Goal: Find contact information: Find contact information

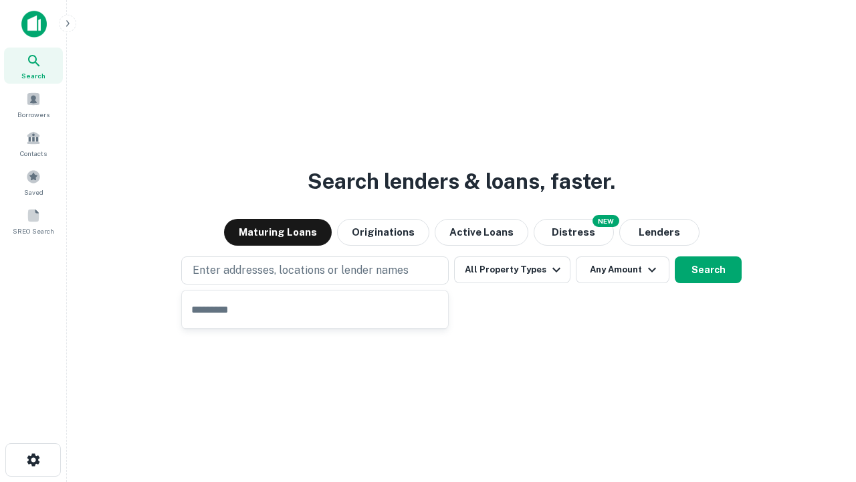
type input "**********"
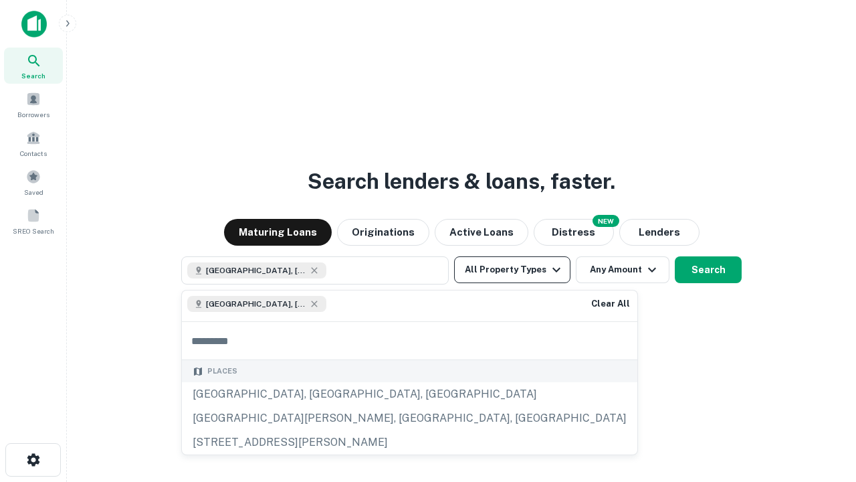
click at [513, 270] on button "All Property Types" at bounding box center [512, 269] width 116 height 27
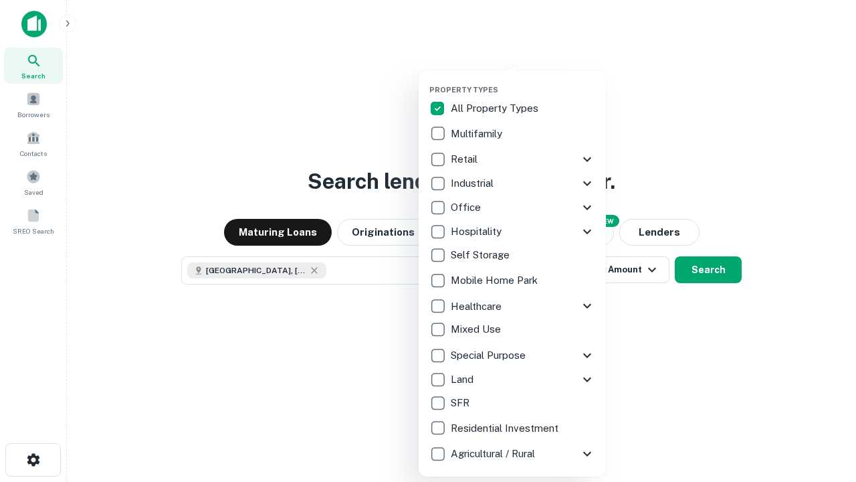
click at [523, 81] on button "button" at bounding box center [523, 81] width 187 height 1
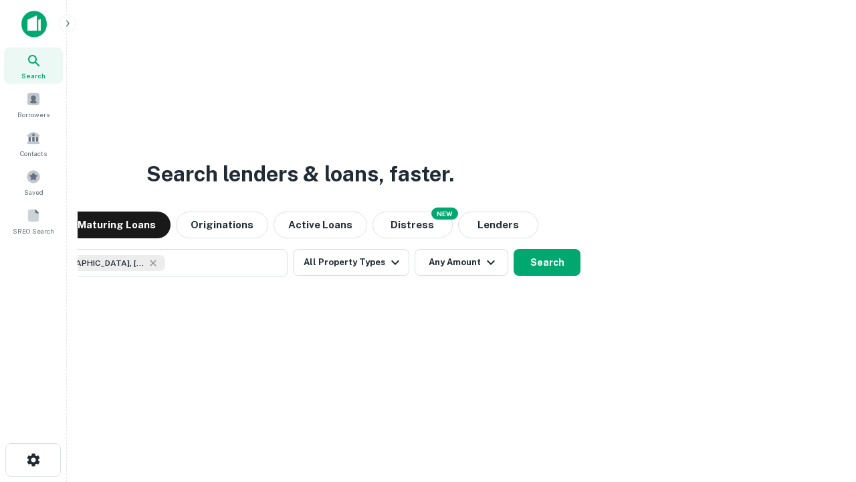
scroll to position [21, 0]
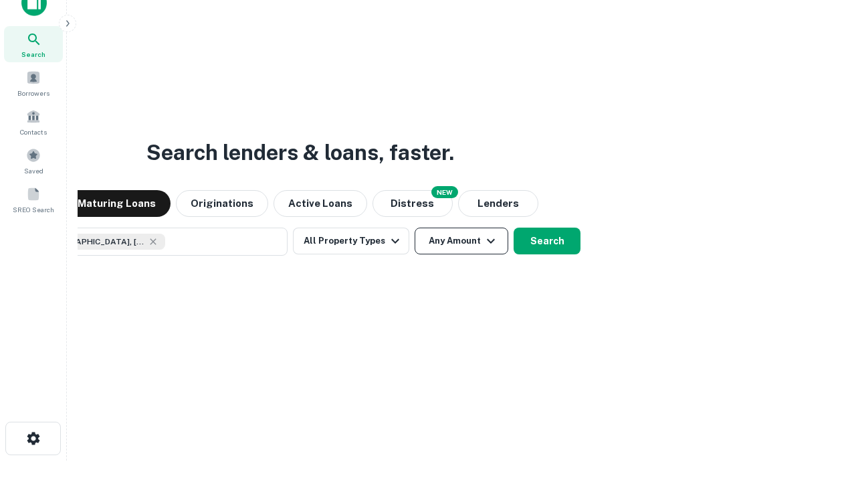
click at [415, 227] on button "Any Amount" at bounding box center [462, 240] width 94 height 27
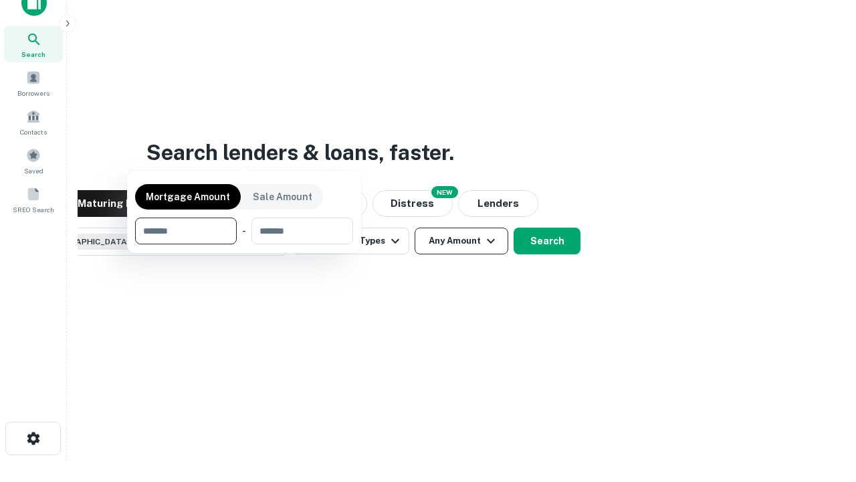
scroll to position [96, 379]
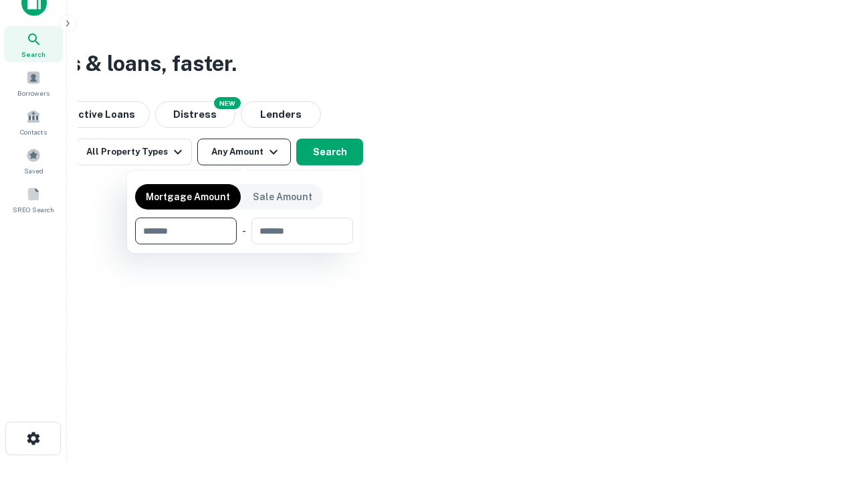
type input "*******"
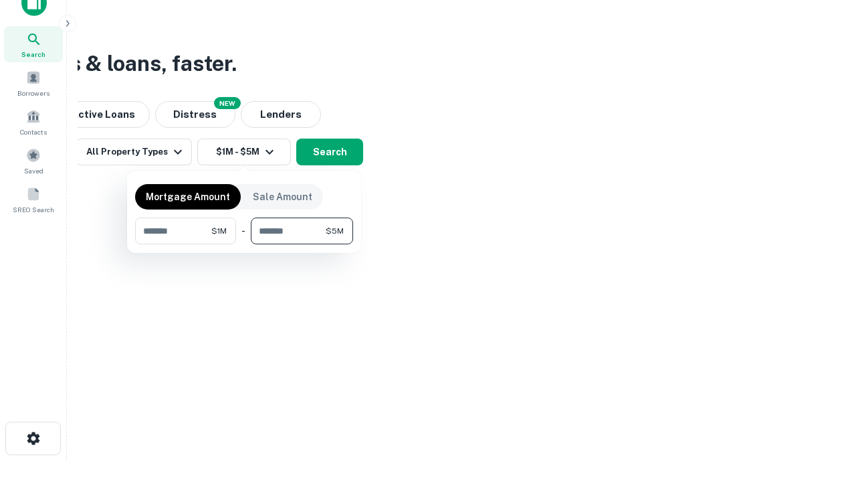
type input "*******"
click at [244, 244] on button "button" at bounding box center [244, 244] width 218 height 1
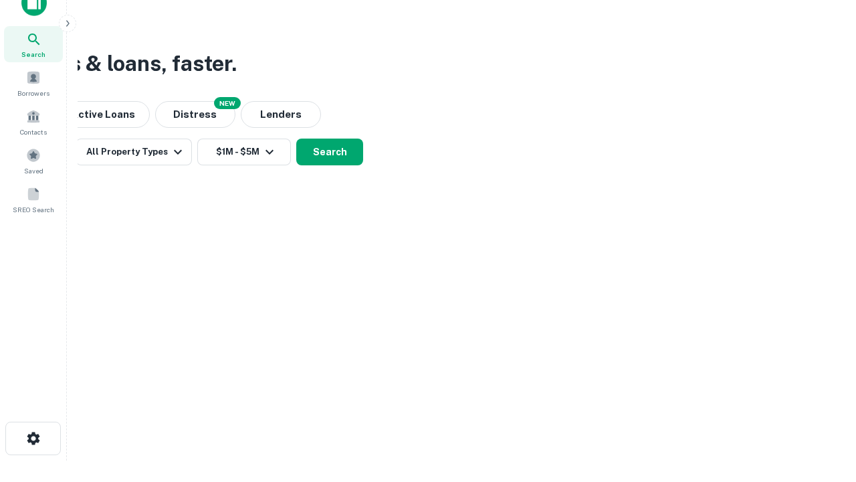
scroll to position [21, 0]
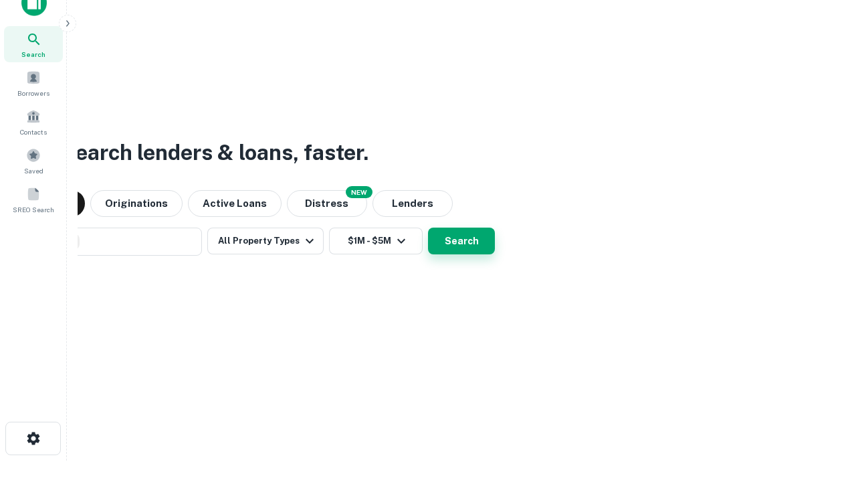
click at [428, 227] on button "Search" at bounding box center [461, 240] width 67 height 27
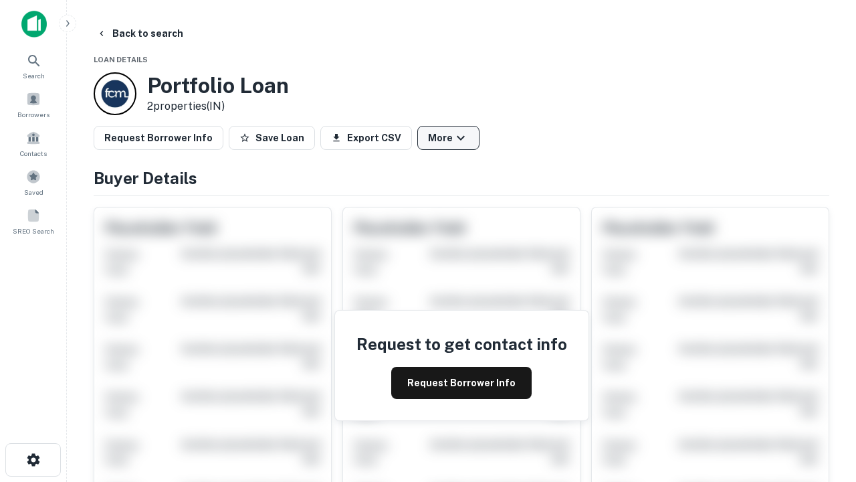
click at [448, 138] on button "More" at bounding box center [449, 138] width 62 height 24
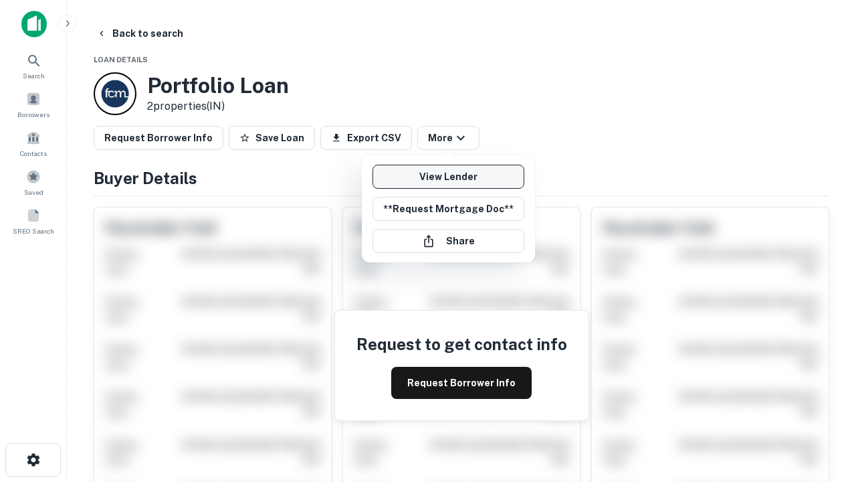
click at [448, 177] on link "View Lender" at bounding box center [449, 177] width 152 height 24
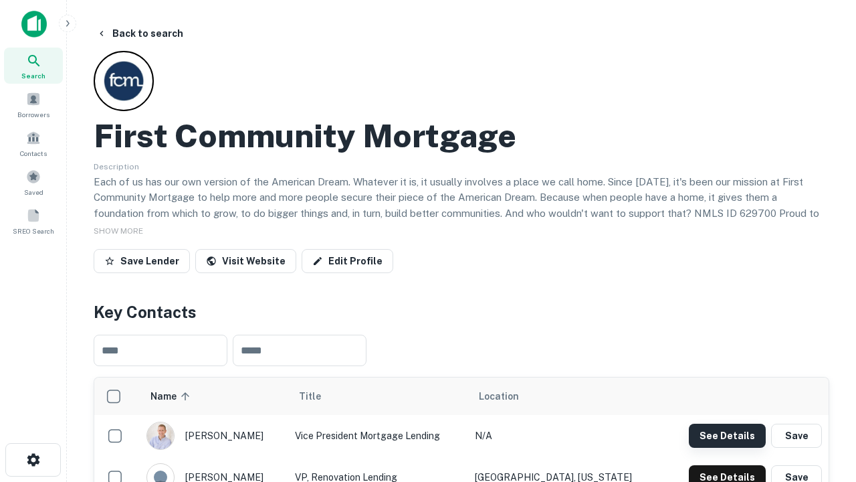
click at [727, 435] on button "See Details" at bounding box center [727, 436] width 77 height 24
click at [33, 460] on icon "button" at bounding box center [33, 460] width 16 height 16
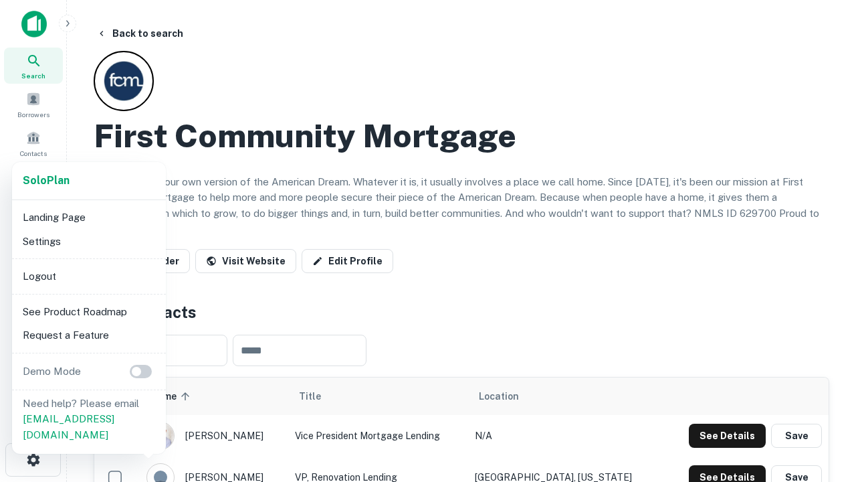
click at [88, 276] on li "Logout" at bounding box center [88, 276] width 143 height 24
